Goal: Check status: Check status

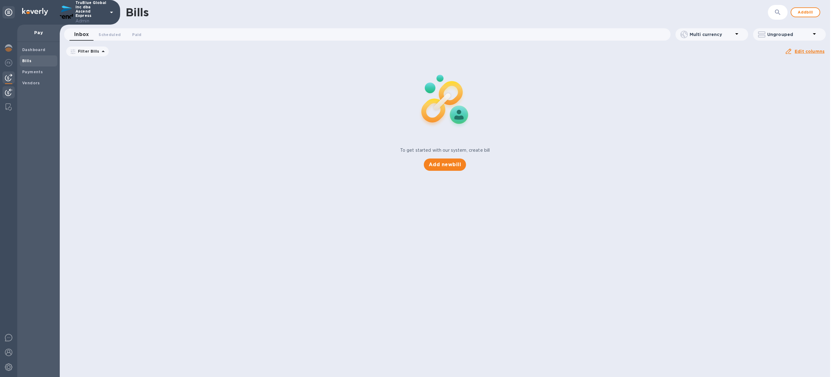
click at [11, 94] on img at bounding box center [8, 92] width 7 height 7
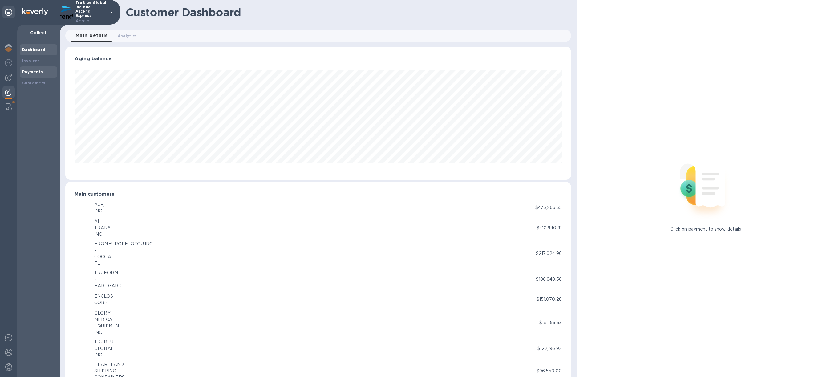
scroll to position [307974, 307604]
click at [38, 76] on div "Payments" at bounding box center [39, 72] width 38 height 11
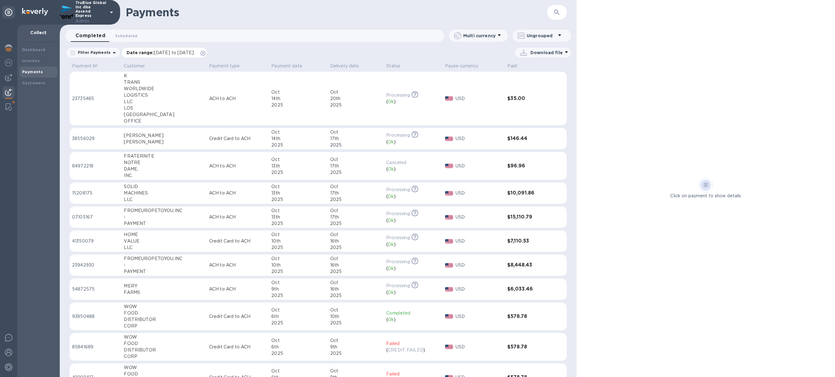
click at [206, 54] on icon at bounding box center [203, 53] width 5 height 5
click at [170, 163] on div "NOTRE" at bounding box center [164, 163] width 80 height 6
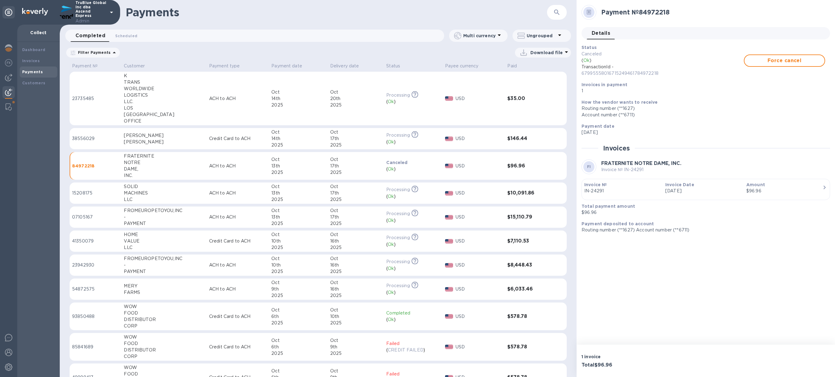
click at [621, 191] on p "IN-24291" at bounding box center [622, 191] width 76 height 6
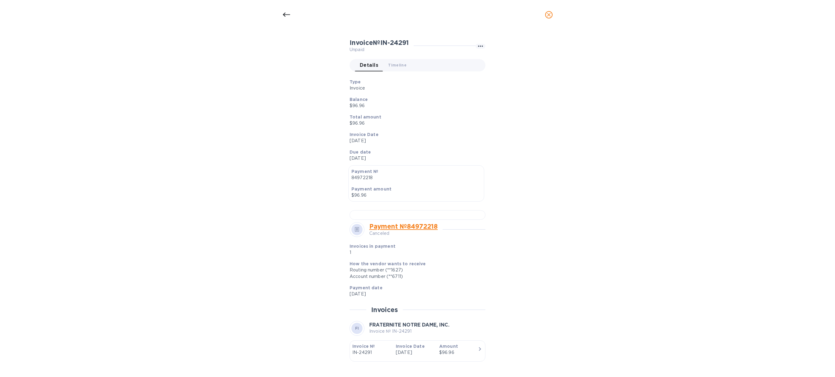
scroll to position [61, 0]
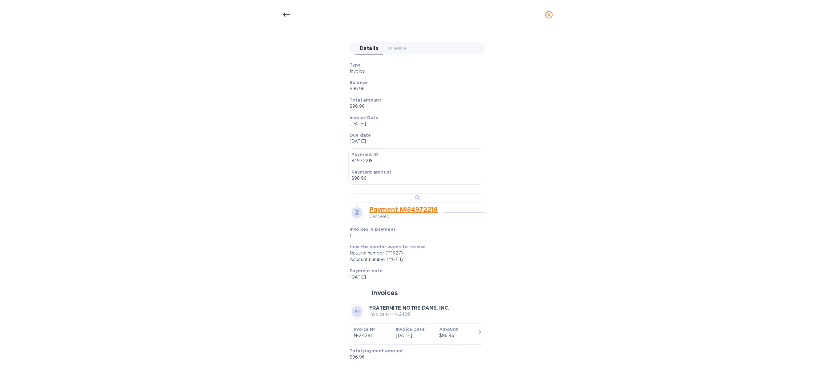
click at [387, 203] on div at bounding box center [418, 198] width 136 height 10
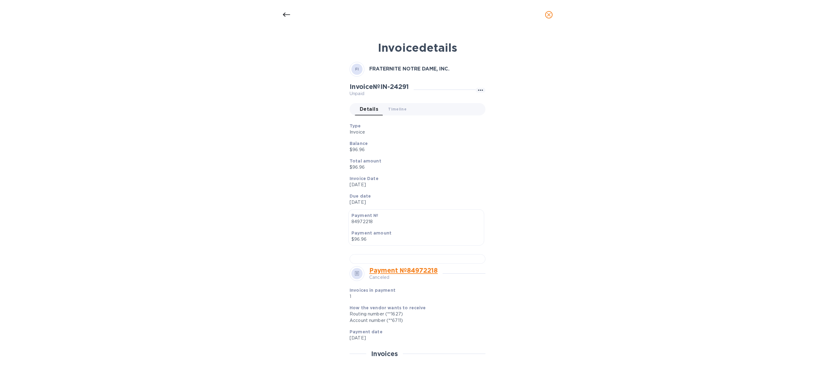
click at [279, 11] on div at bounding box center [286, 14] width 15 height 15
